Goal: Navigation & Orientation: Find specific page/section

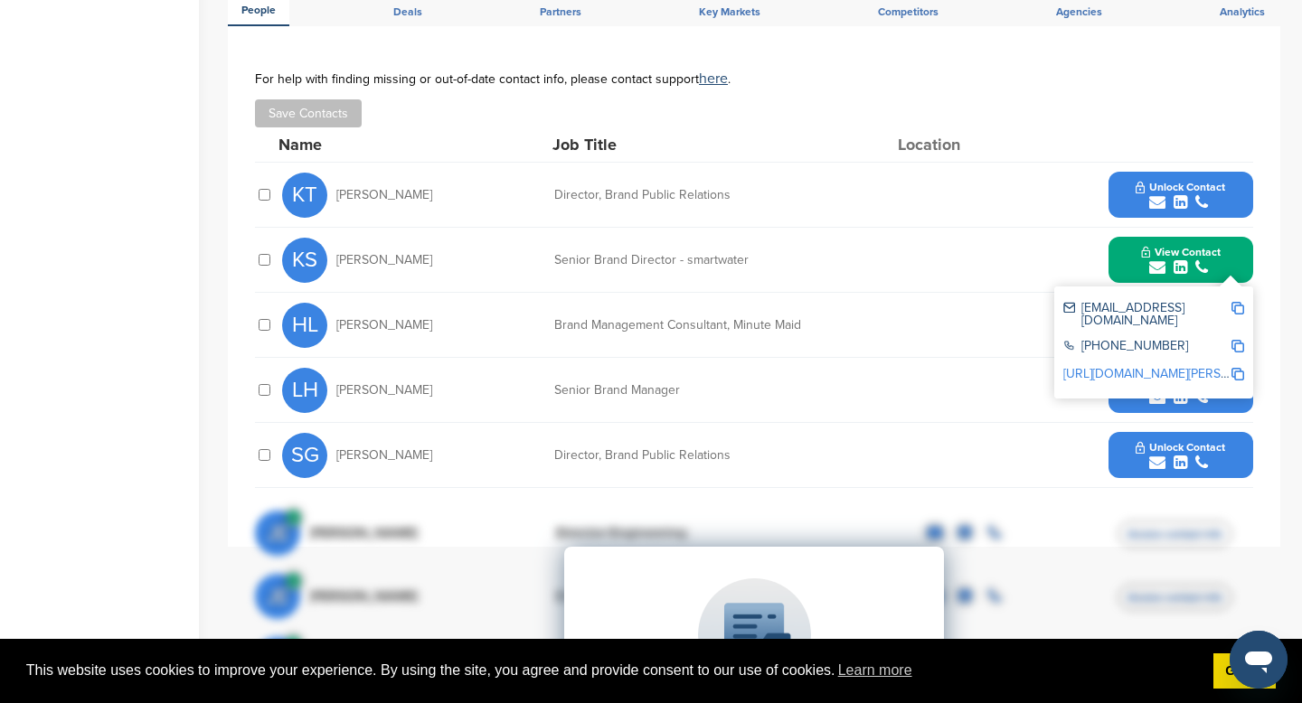
scroll to position [624, 0]
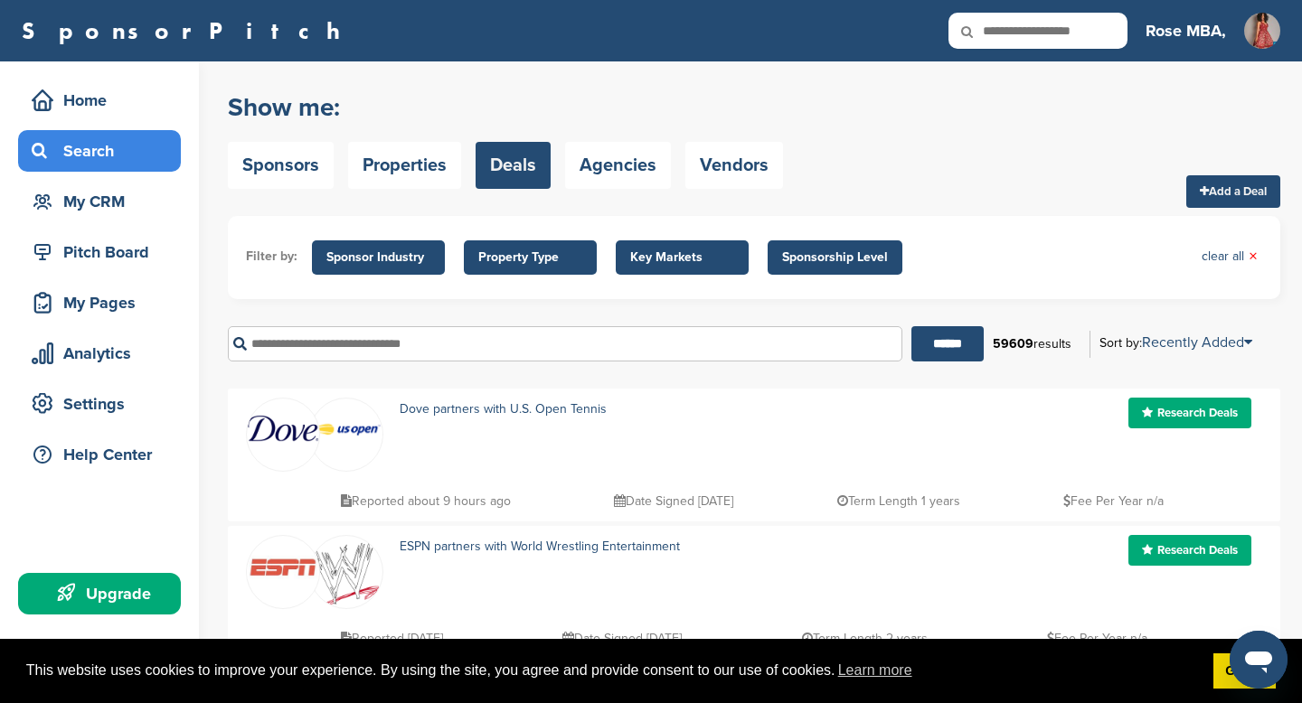
click at [280, 434] on img at bounding box center [283, 428] width 72 height 27
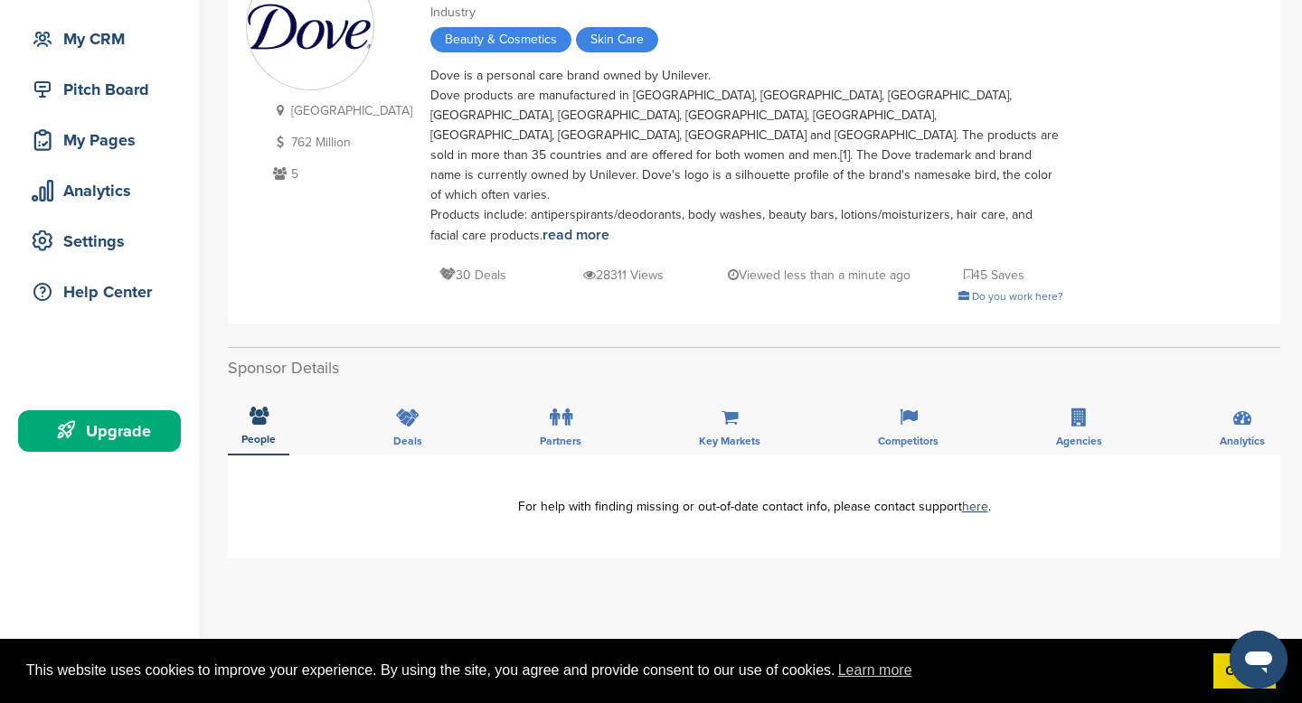
scroll to position [158, 0]
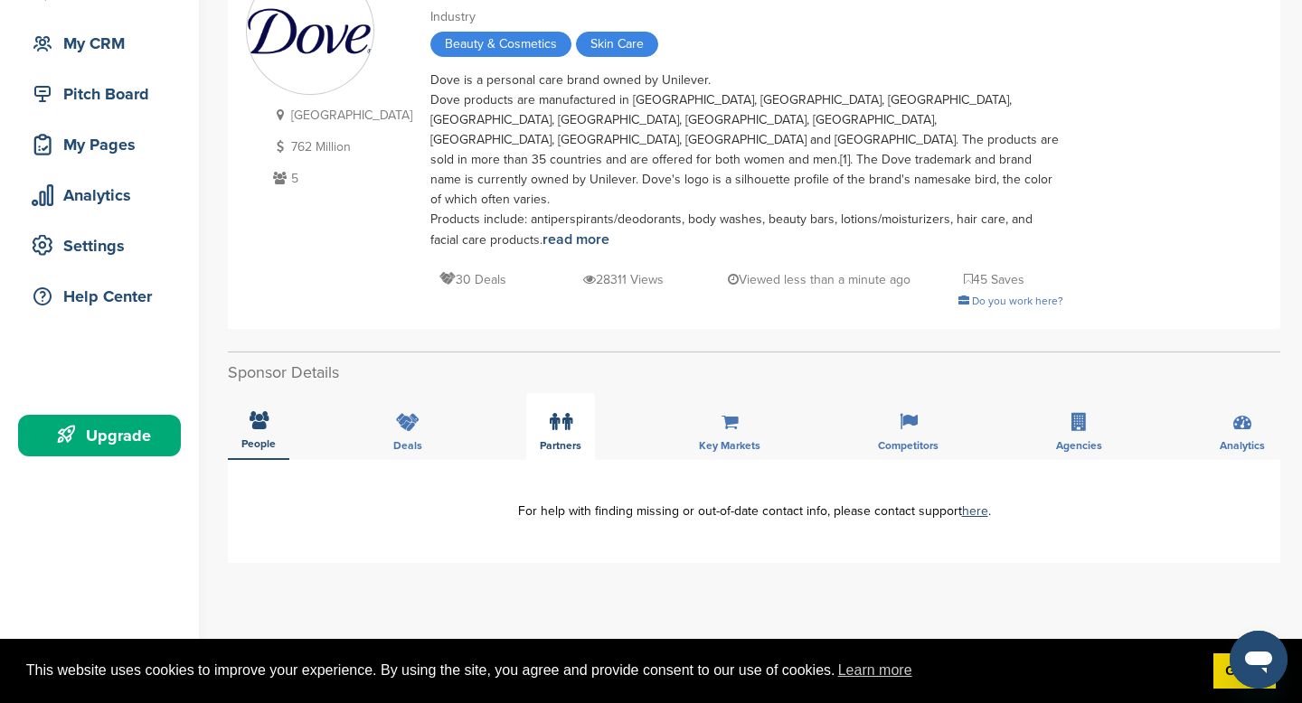
click at [276, 438] on span "Partners" at bounding box center [258, 443] width 34 height 11
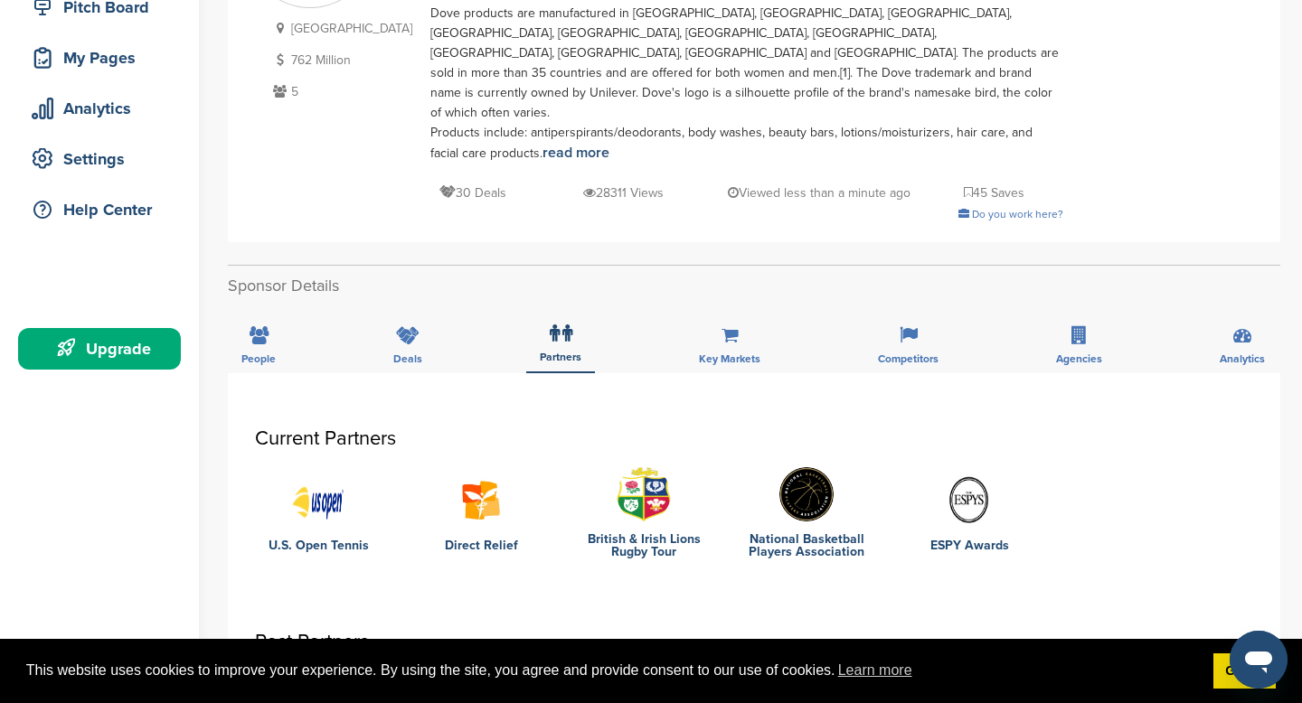
scroll to position [233, 0]
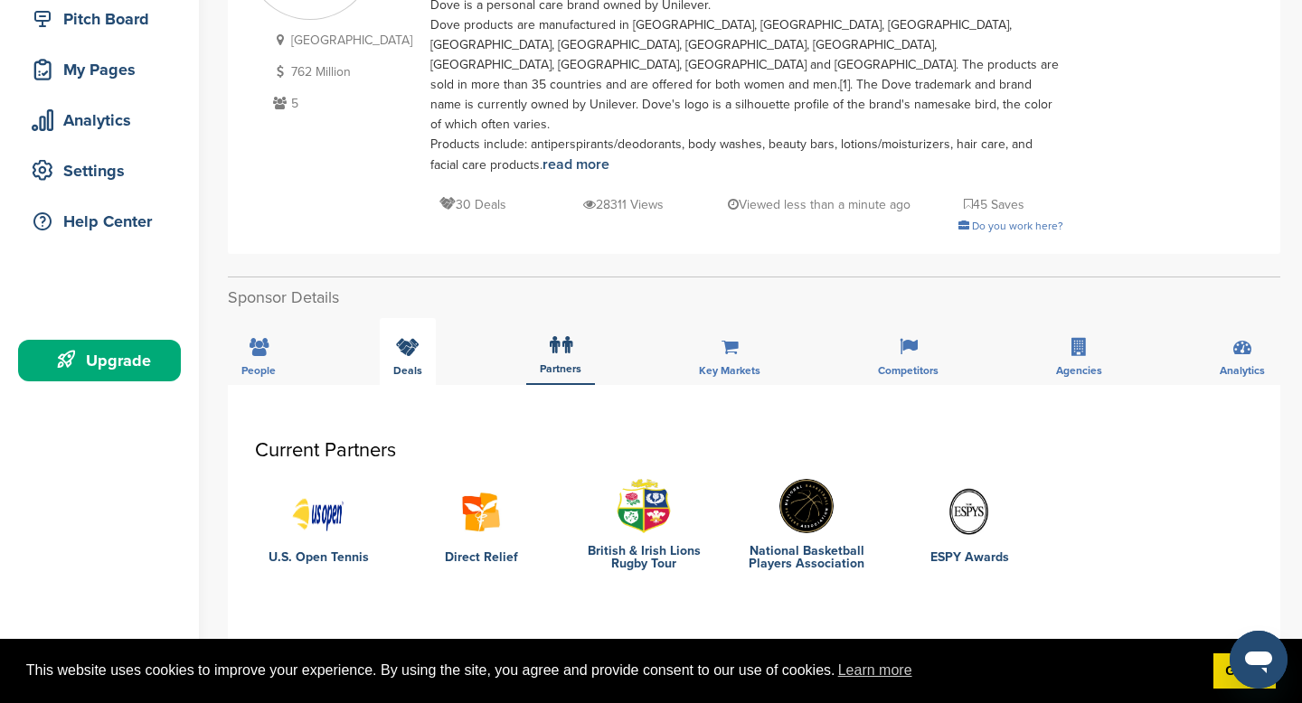
click at [431, 326] on div "Deals" at bounding box center [408, 351] width 56 height 67
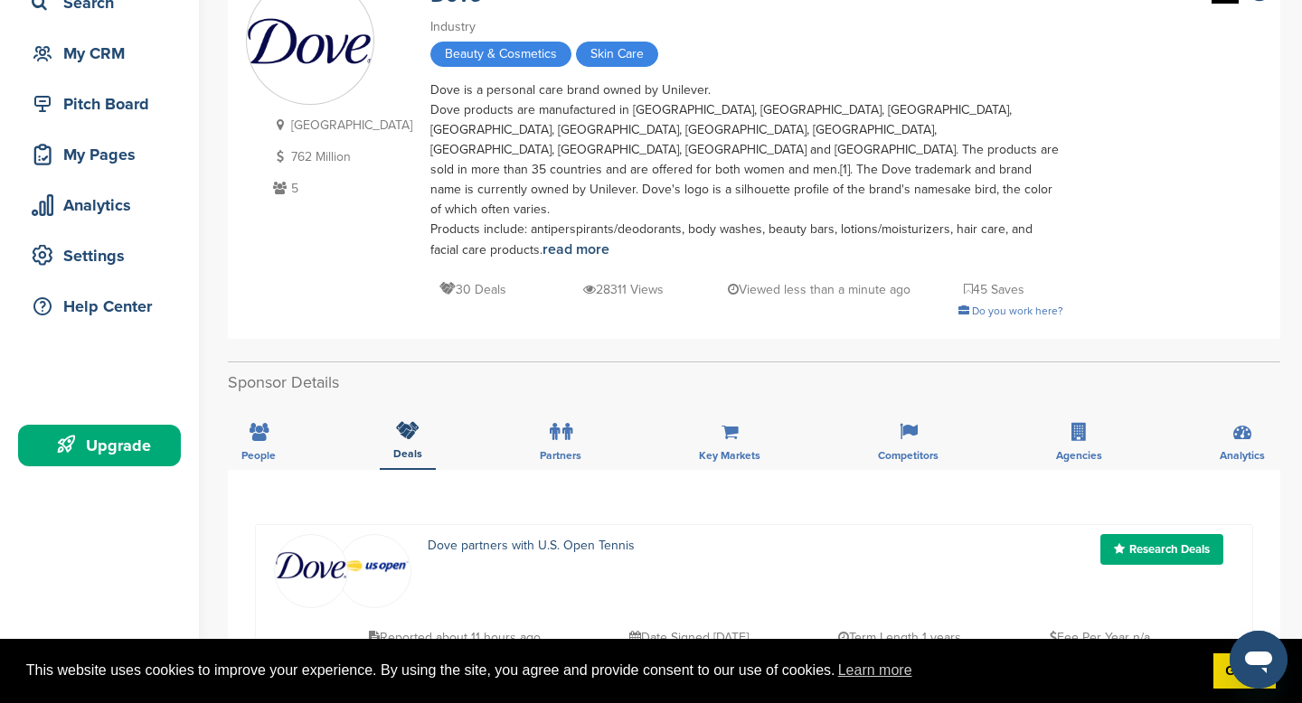
scroll to position [144, 0]
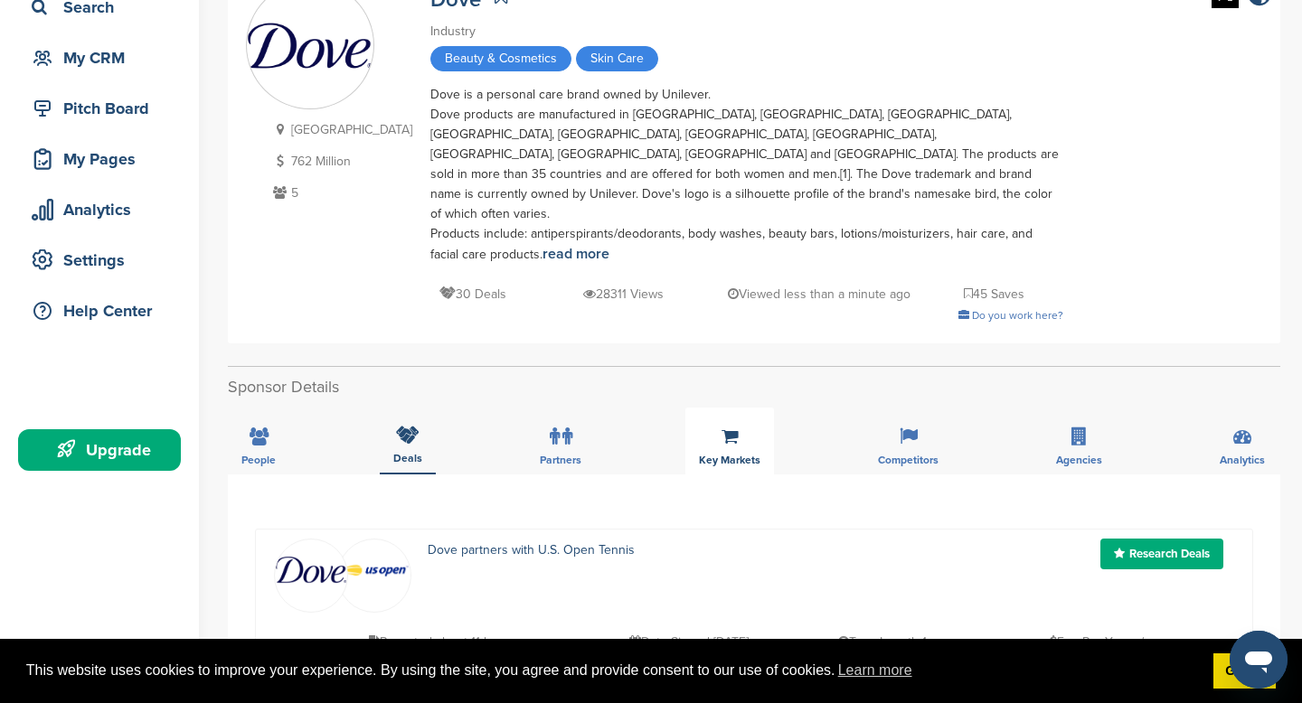
click at [753, 411] on div "Key Markets" at bounding box center [729, 441] width 89 height 67
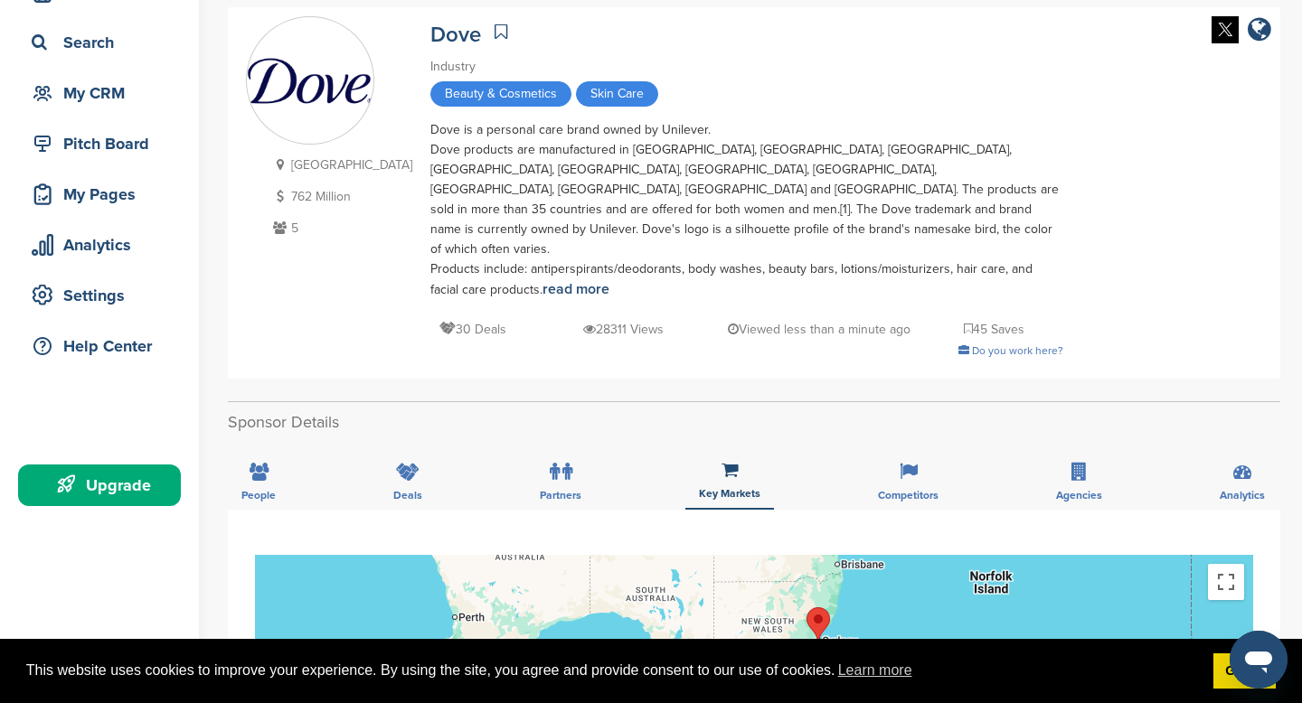
scroll to position [0, 0]
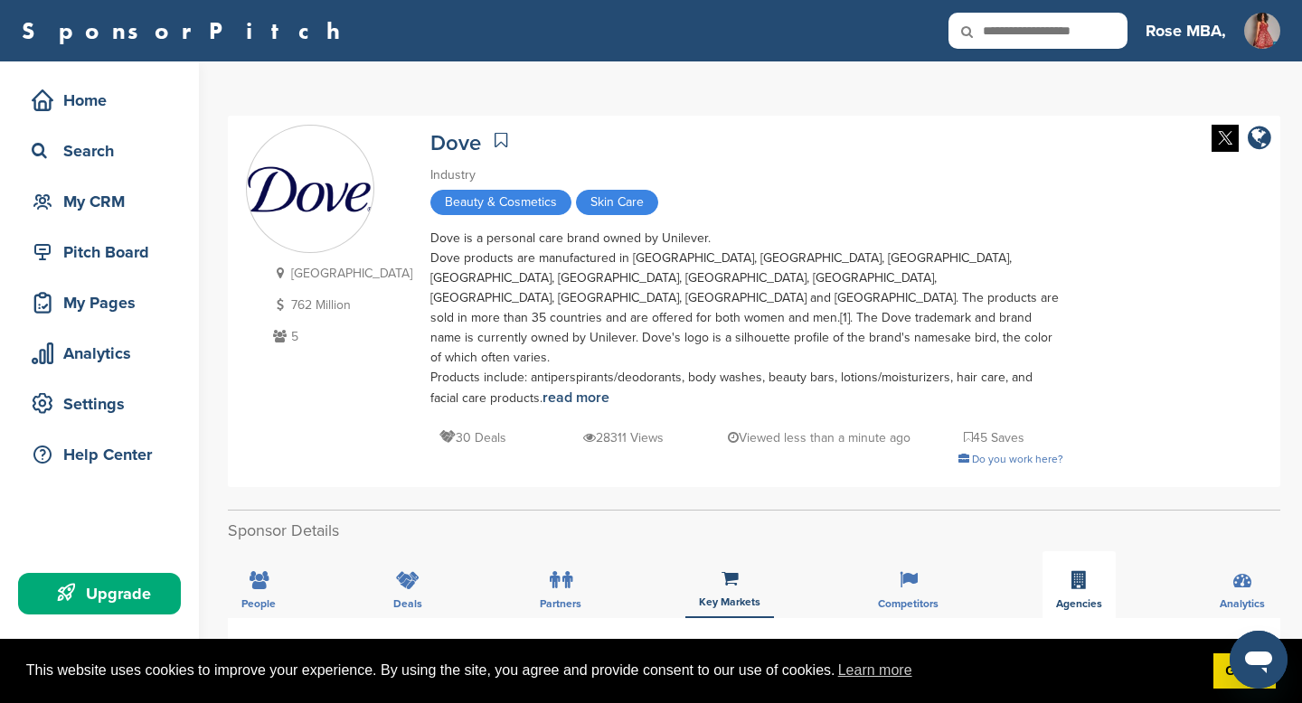
click at [1081, 571] on icon at bounding box center [1078, 580] width 15 height 18
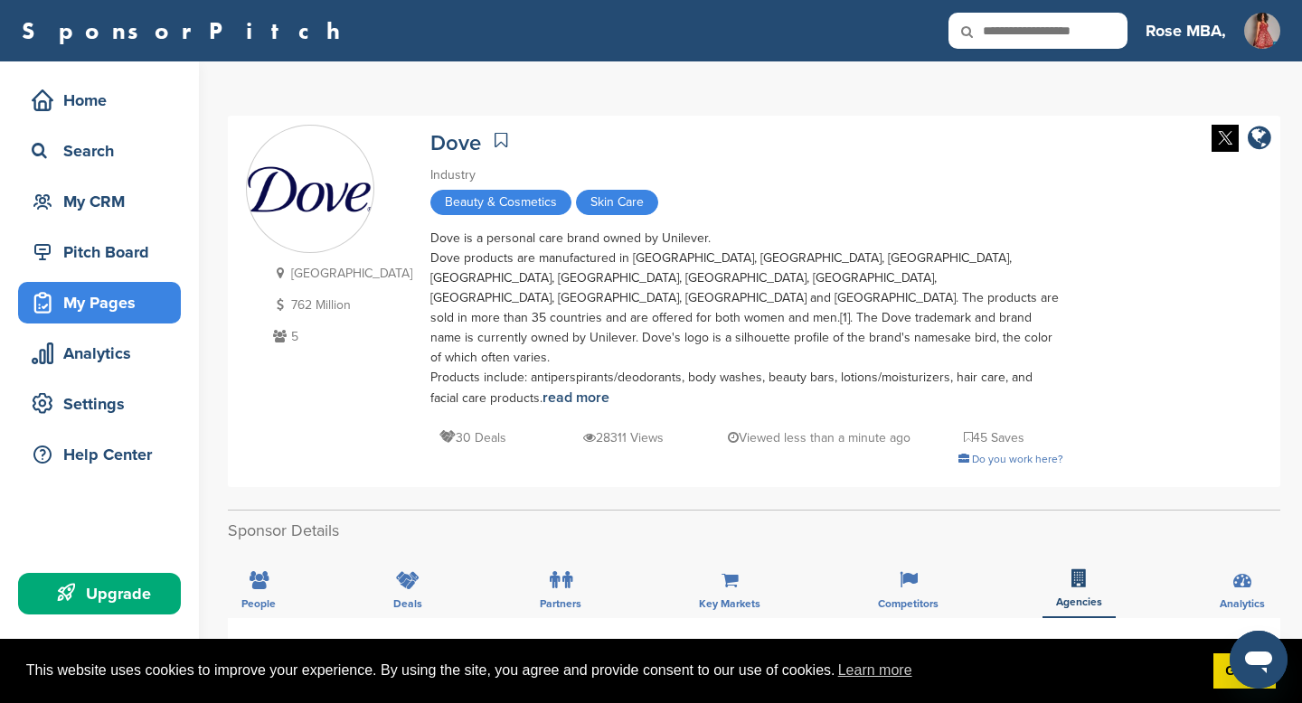
click at [76, 313] on div "My Pages" at bounding box center [104, 303] width 154 height 33
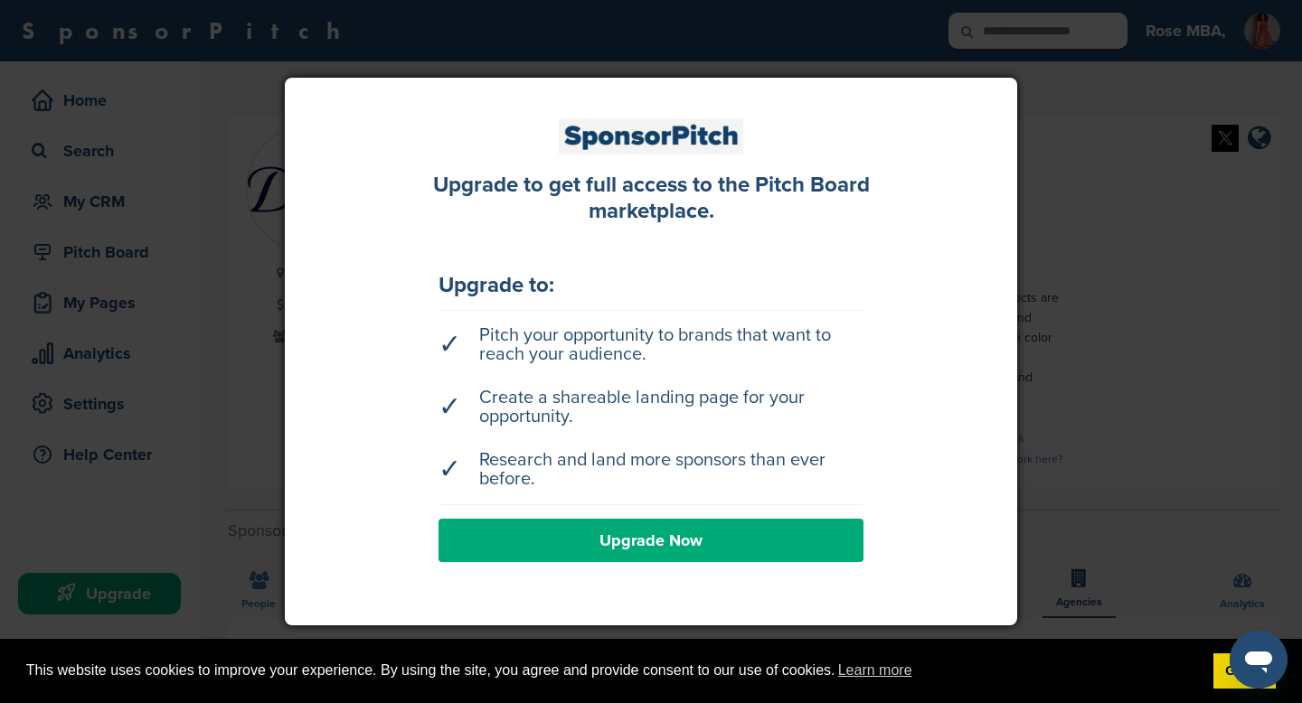
click at [228, 125] on div at bounding box center [651, 351] width 1302 height 703
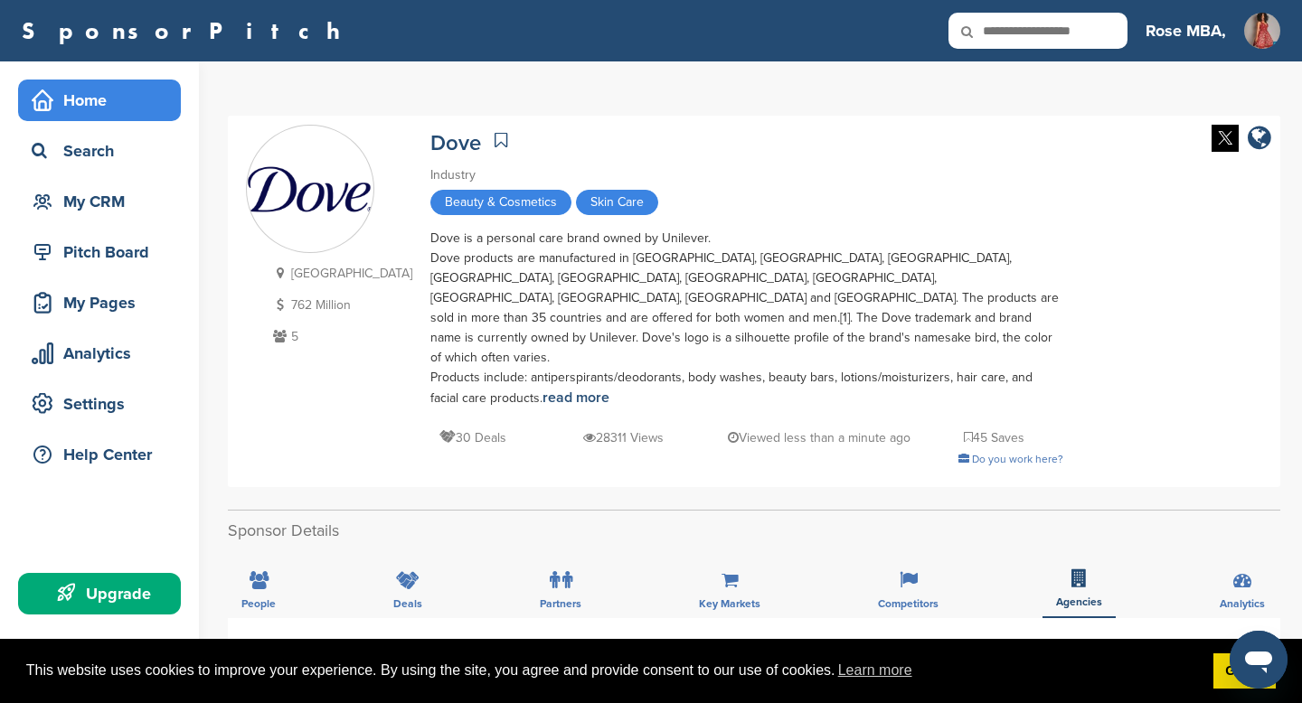
click at [80, 99] on div "Home" at bounding box center [104, 100] width 154 height 33
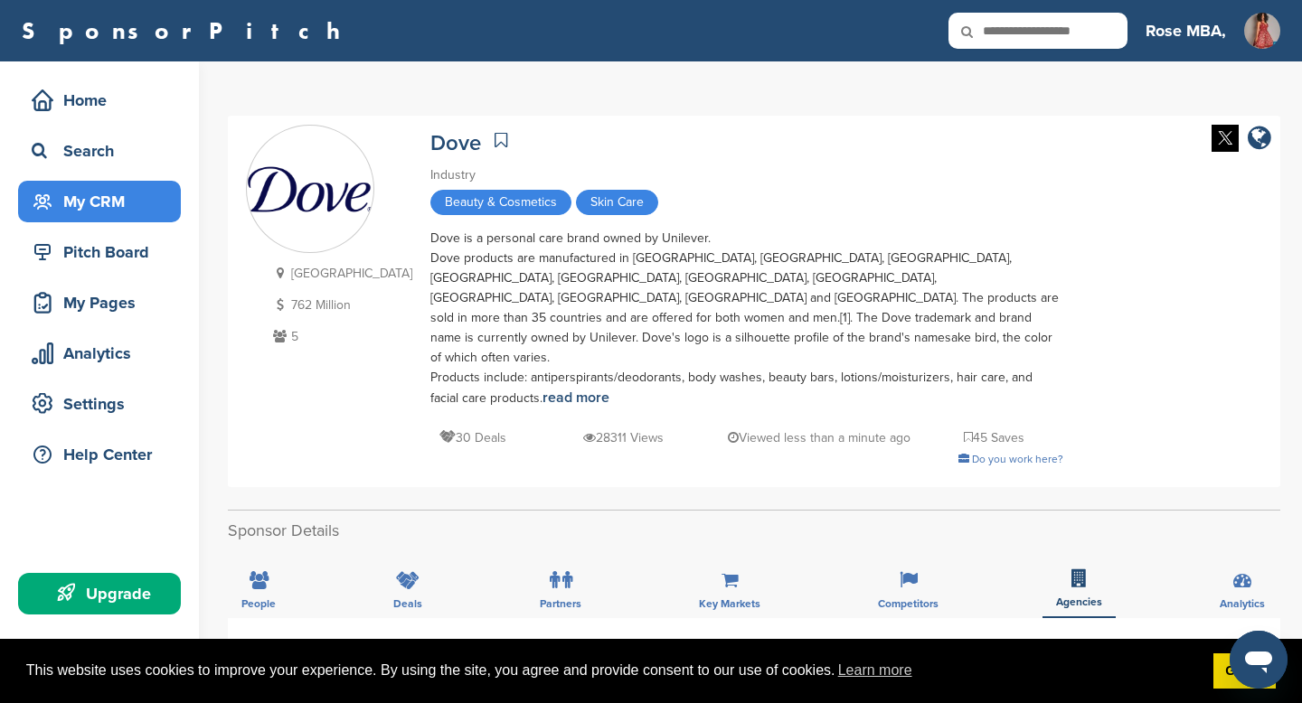
click at [84, 197] on div "My CRM" at bounding box center [104, 201] width 154 height 33
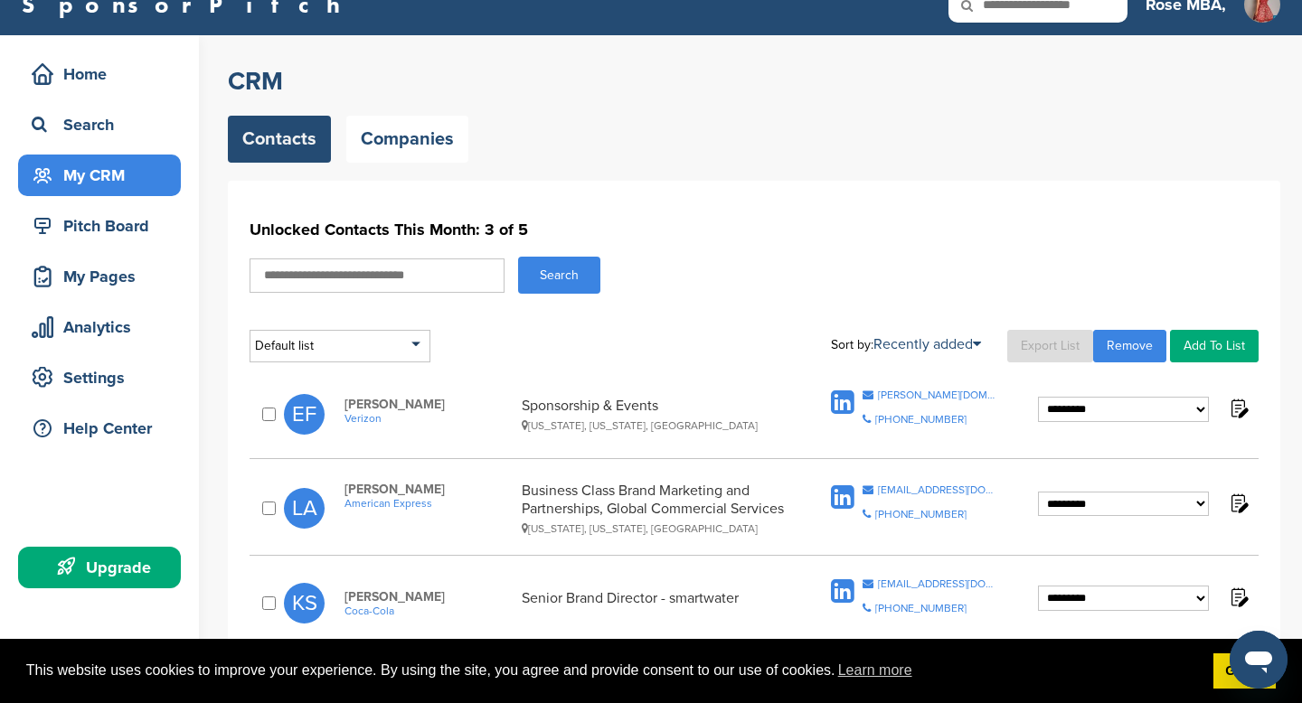
scroll to position [25, 0]
